Goal: Task Accomplishment & Management: Manage account settings

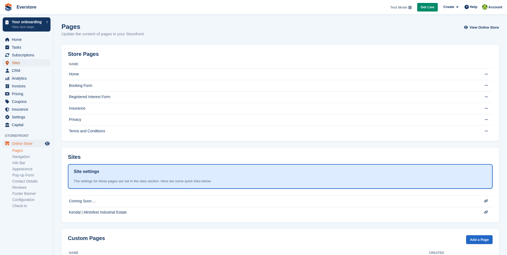
click at [20, 61] on span "Sites" at bounding box center [28, 62] width 32 height 7
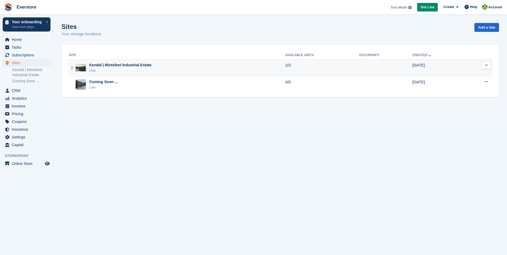
click at [485, 63] on button at bounding box center [486, 65] width 10 height 8
click at [471, 71] on div "Edit site View on Store Unit types Units Map" at bounding box center [465, 92] width 51 height 44
click at [464, 76] on p "Edit site" at bounding box center [465, 75] width 46 height 7
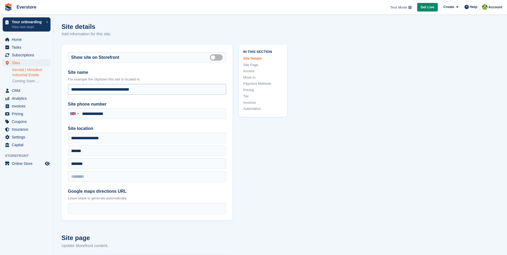
type input "**********"
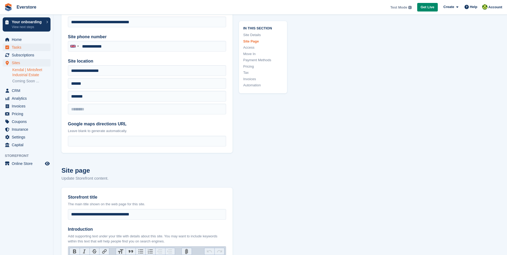
scroll to position [27, 0]
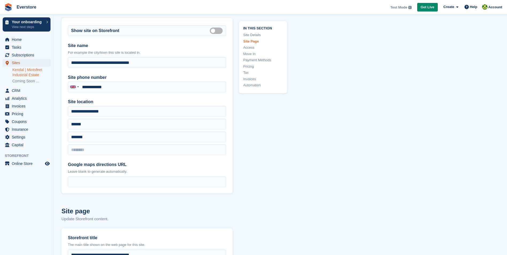
click at [18, 61] on span "Sites" at bounding box center [28, 62] width 32 height 7
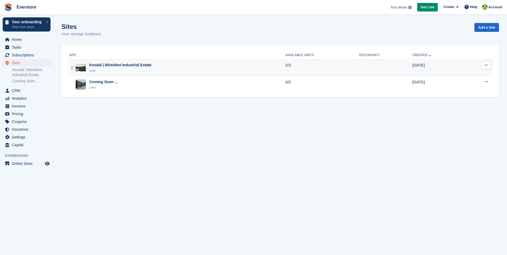
click at [487, 66] on icon at bounding box center [486, 64] width 3 height 3
click at [449, 100] on p "Units" at bounding box center [465, 101] width 46 height 7
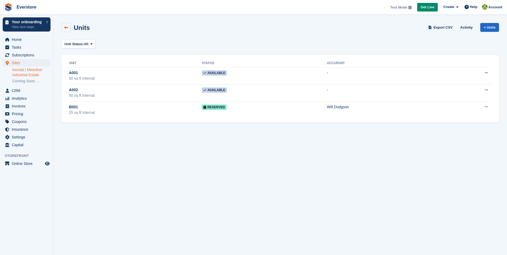
click at [66, 23] on link at bounding box center [65, 27] width 9 height 9
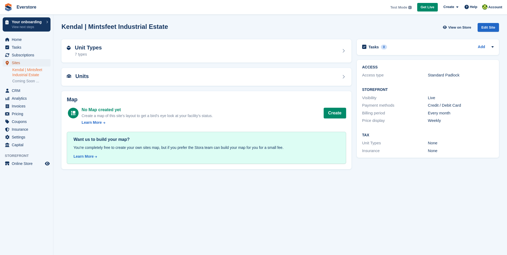
click at [33, 63] on span "Sites" at bounding box center [28, 62] width 32 height 7
